Goal: Task Accomplishment & Management: Manage account settings

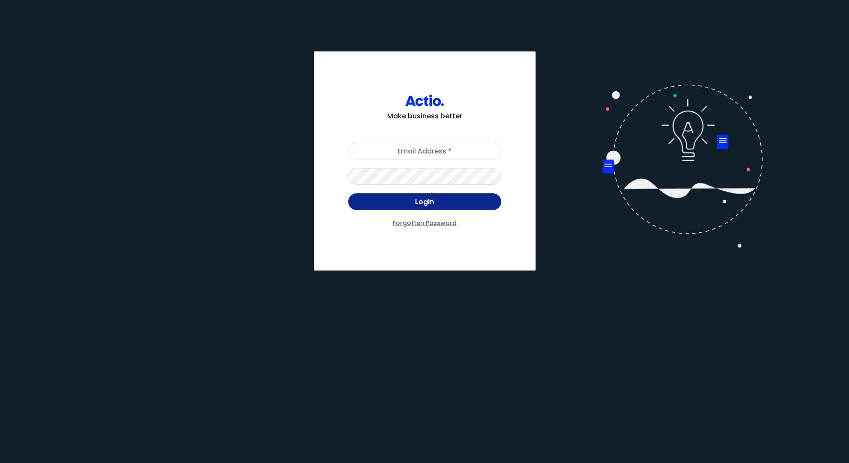
click at [425, 202] on button "Login" at bounding box center [424, 201] width 153 height 17
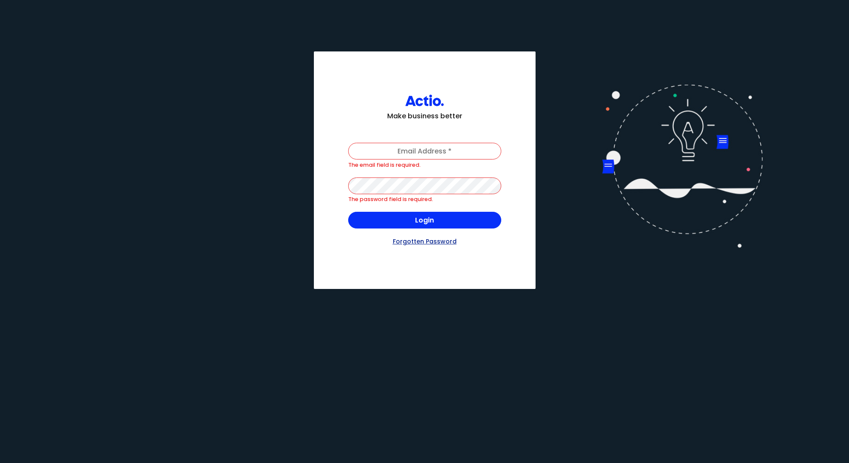
click at [437, 241] on link "Forgotten Password" at bounding box center [424, 241] width 153 height 9
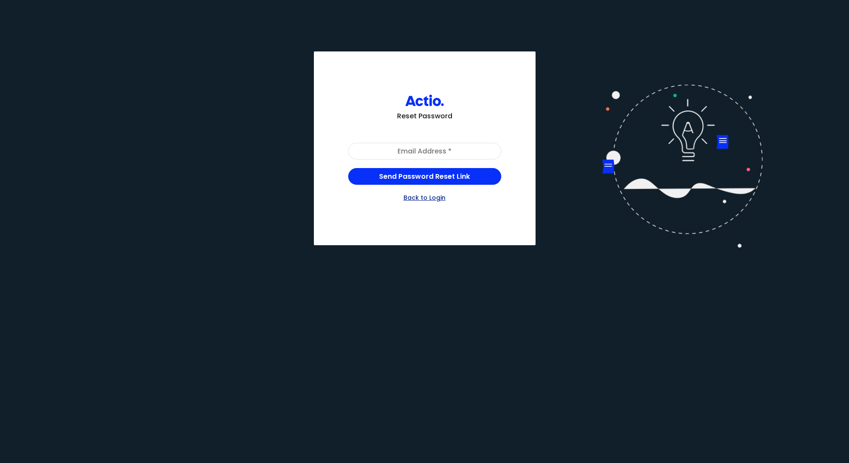
click at [433, 197] on link "Back to Login" at bounding box center [424, 197] width 153 height 9
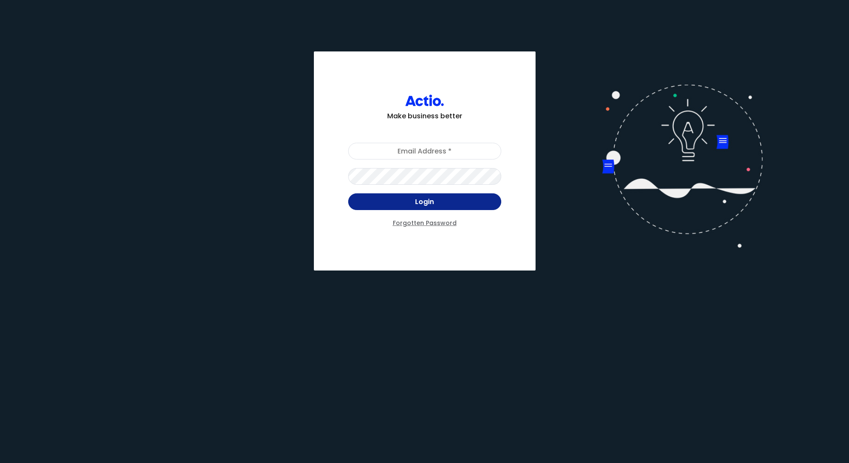
click at [425, 202] on button "Login" at bounding box center [424, 201] width 153 height 17
